Goal: Task Accomplishment & Management: Use online tool/utility

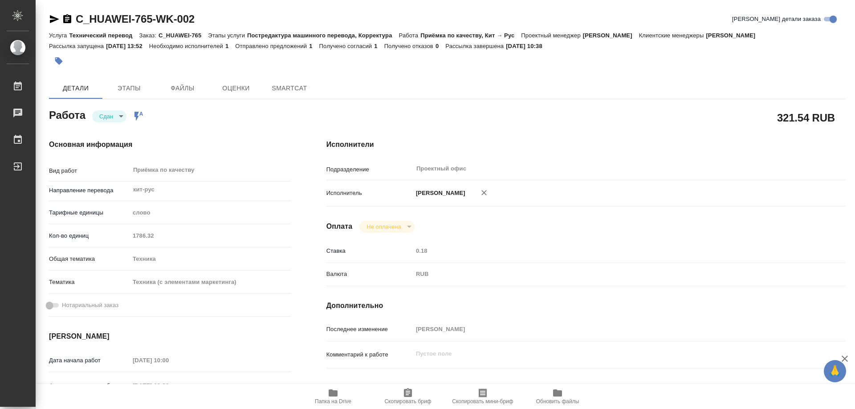
type textarea "x"
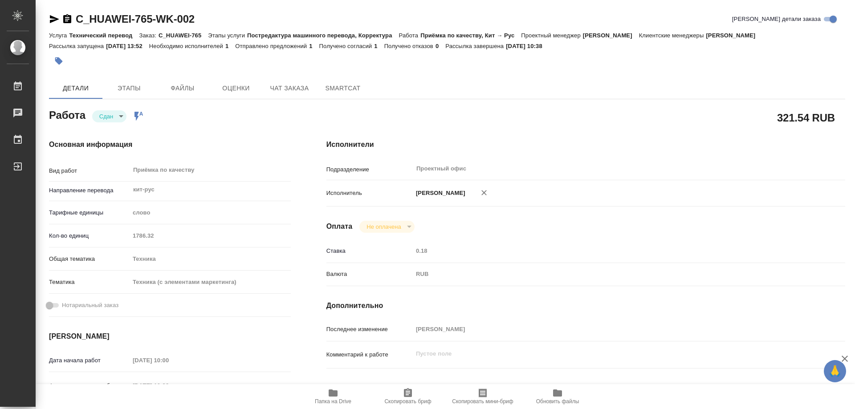
type textarea "x"
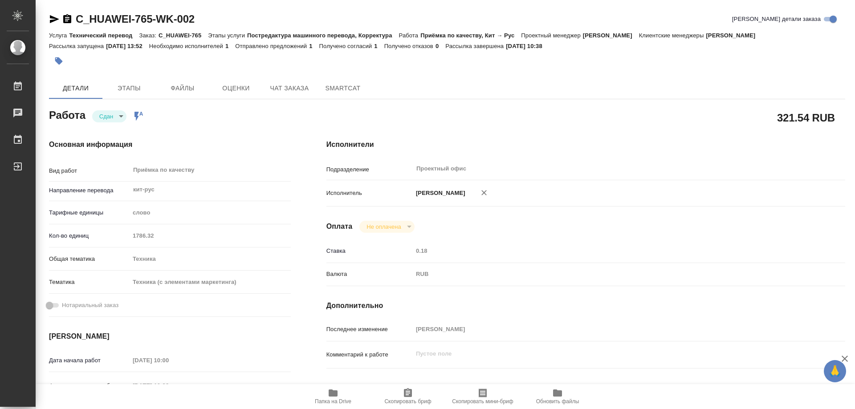
type textarea "x"
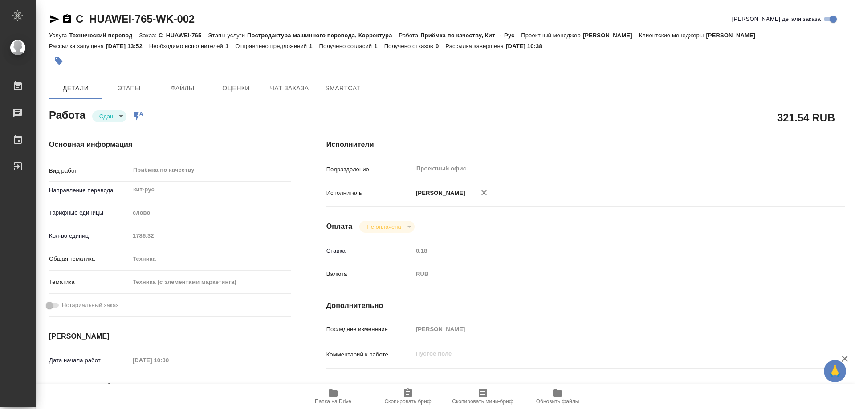
type textarea "x"
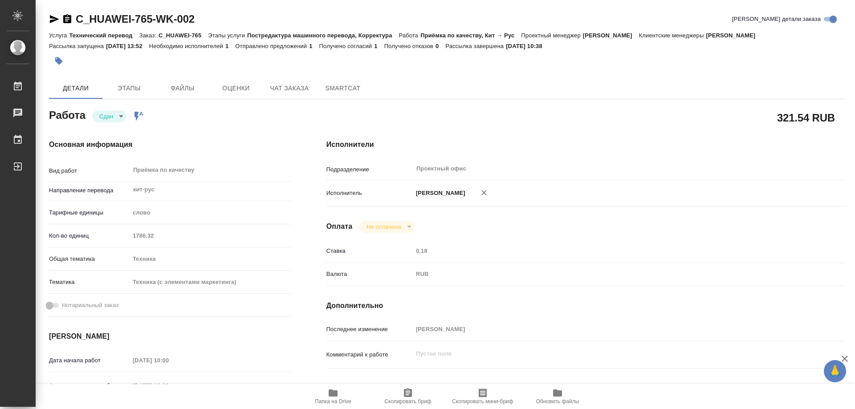
click at [66, 22] on icon "button" at bounding box center [67, 18] width 8 height 9
type textarea "x"
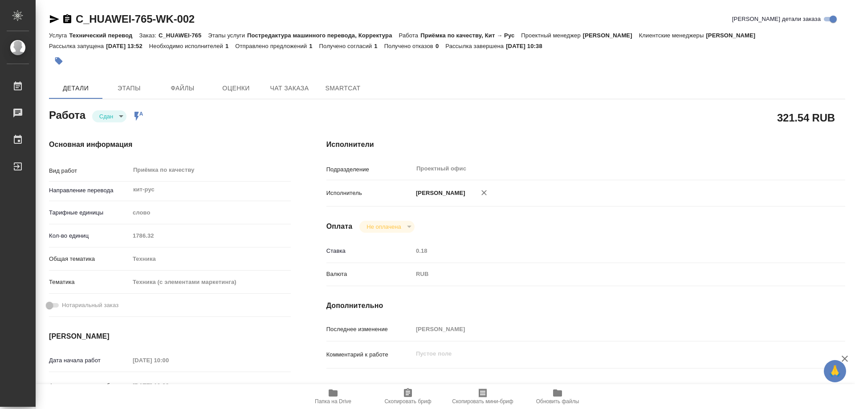
type textarea "x"
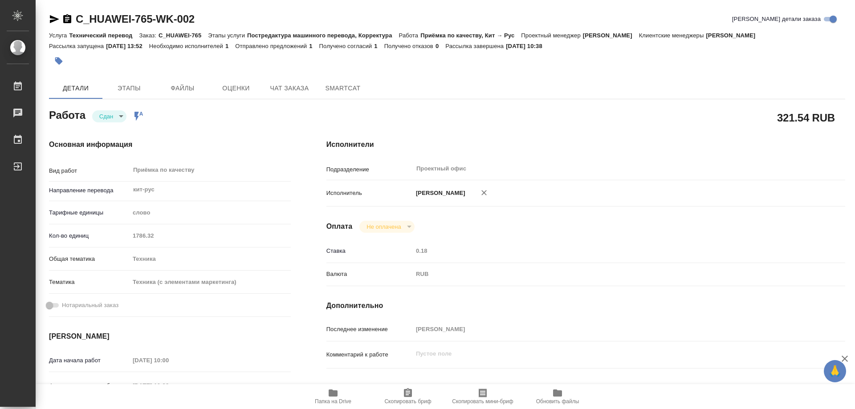
type textarea "x"
click at [160, 234] on div "Кол-во единиц 1786.32" at bounding box center [170, 236] width 242 height 16
